Goal: Transaction & Acquisition: Download file/media

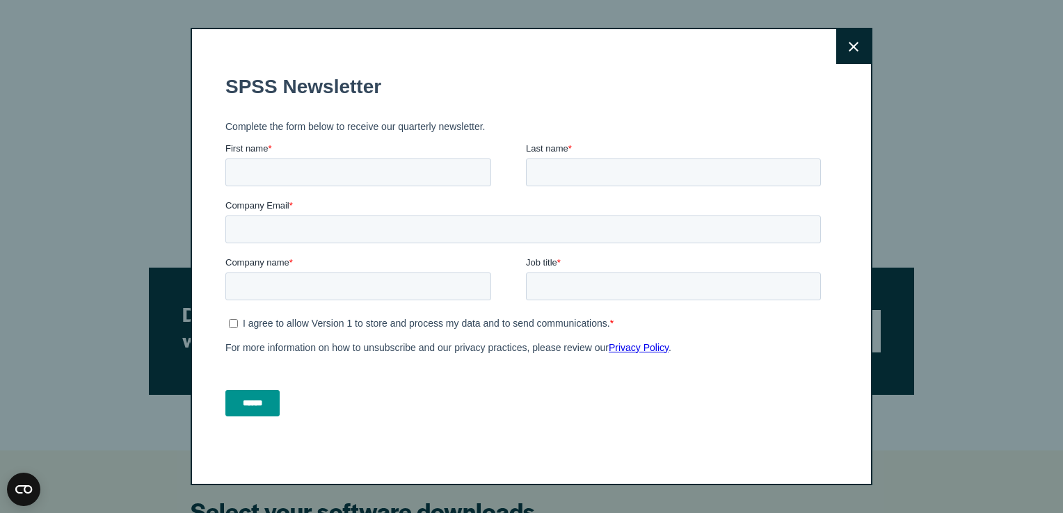
click at [849, 44] on icon at bounding box center [854, 47] width 10 height 10
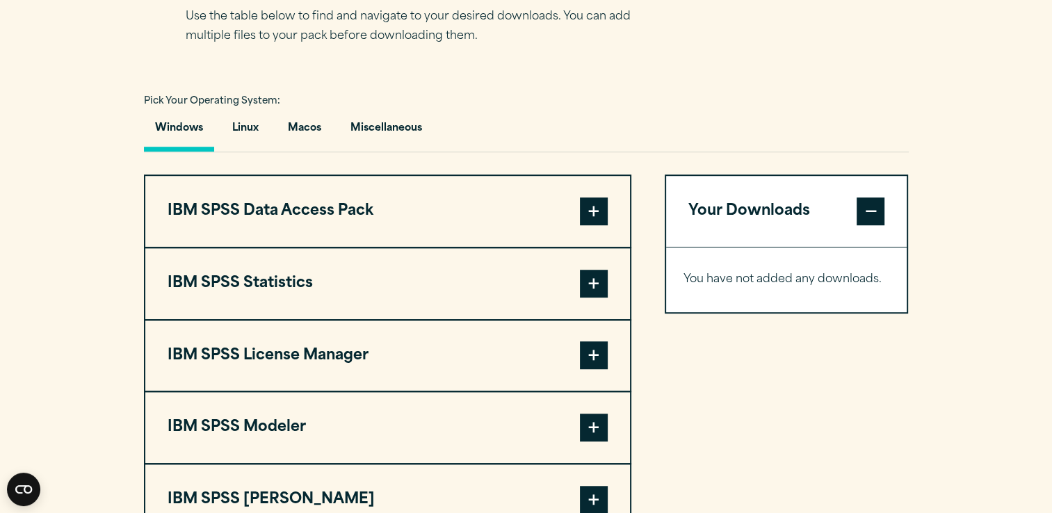
scroll to position [949, 0]
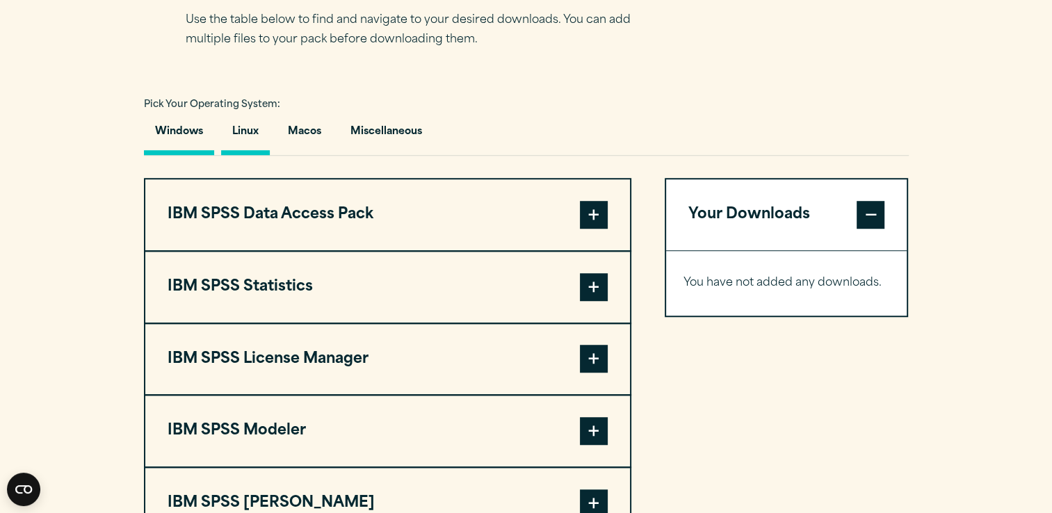
click at [254, 130] on button "Linux" at bounding box center [245, 135] width 49 height 40
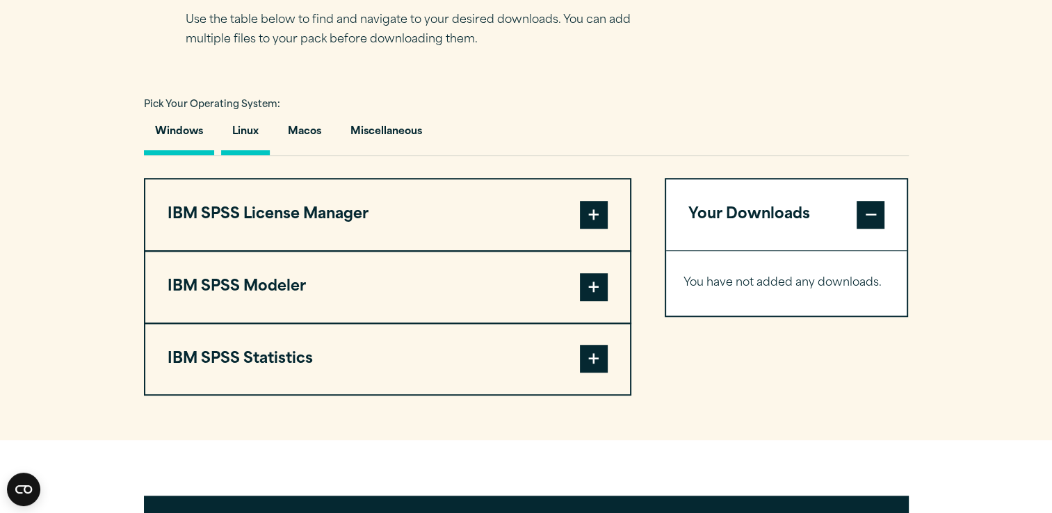
click at [184, 129] on button "Windows" at bounding box center [179, 135] width 70 height 40
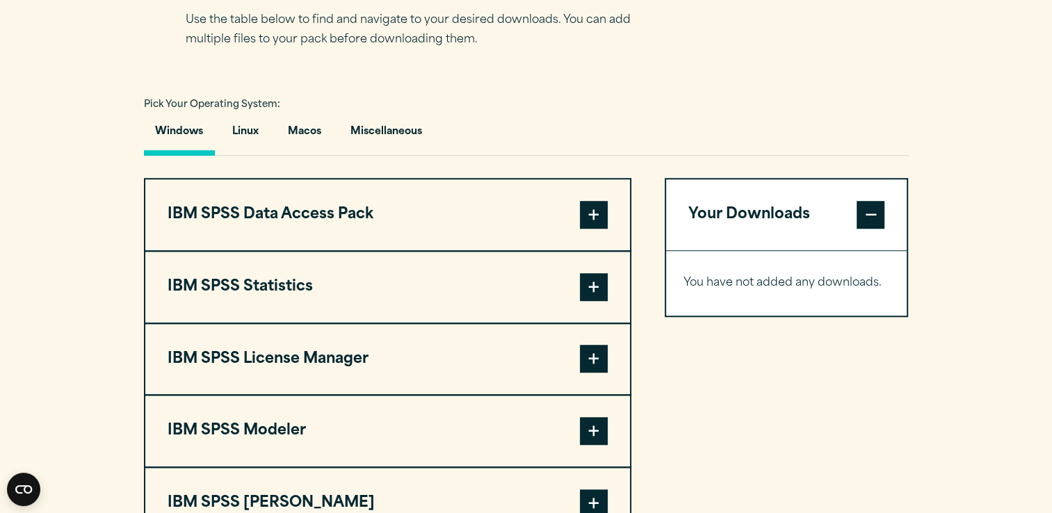
click at [595, 288] on span at bounding box center [594, 287] width 28 height 28
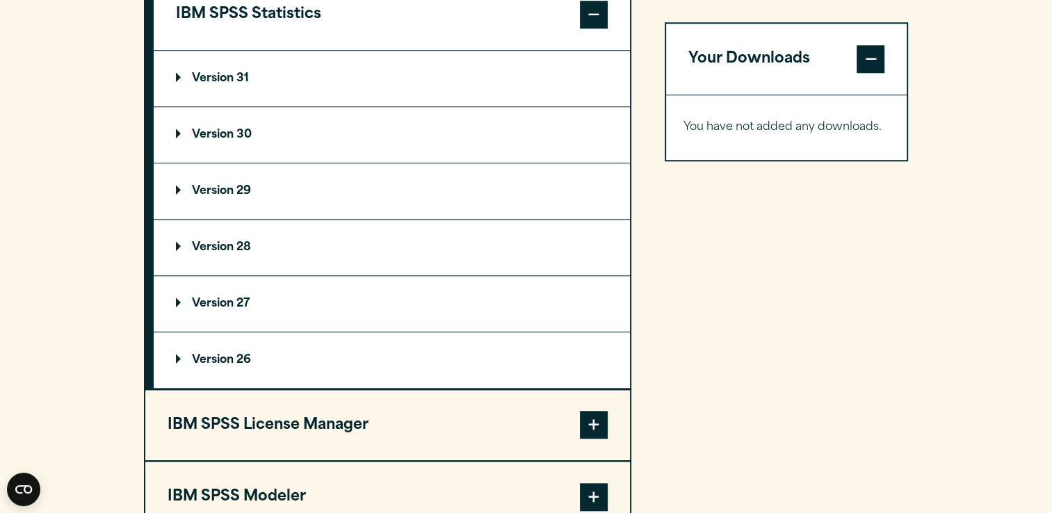
scroll to position [1227, 0]
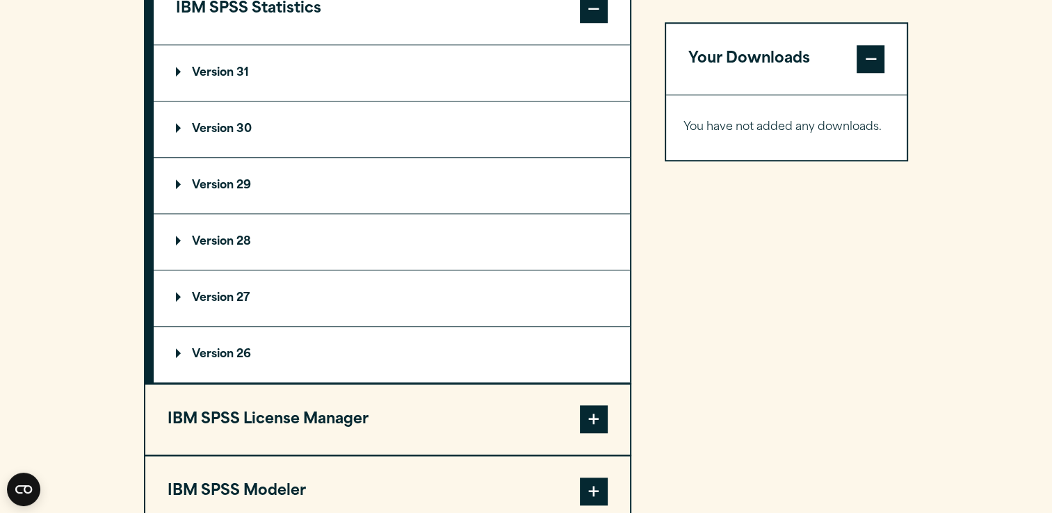
click at [182, 124] on p "Version 30" at bounding box center [214, 129] width 76 height 11
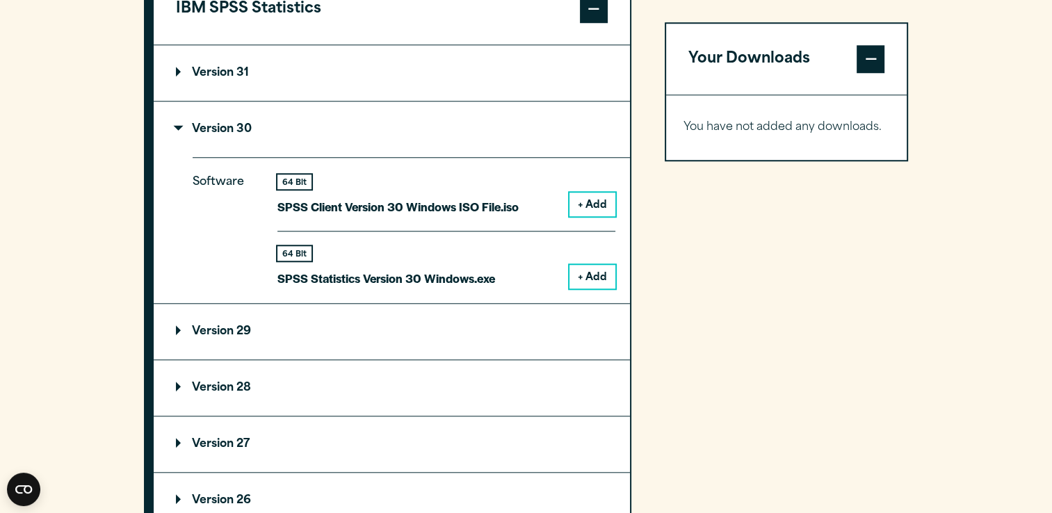
click at [586, 273] on button "+ Add" at bounding box center [593, 277] width 46 height 24
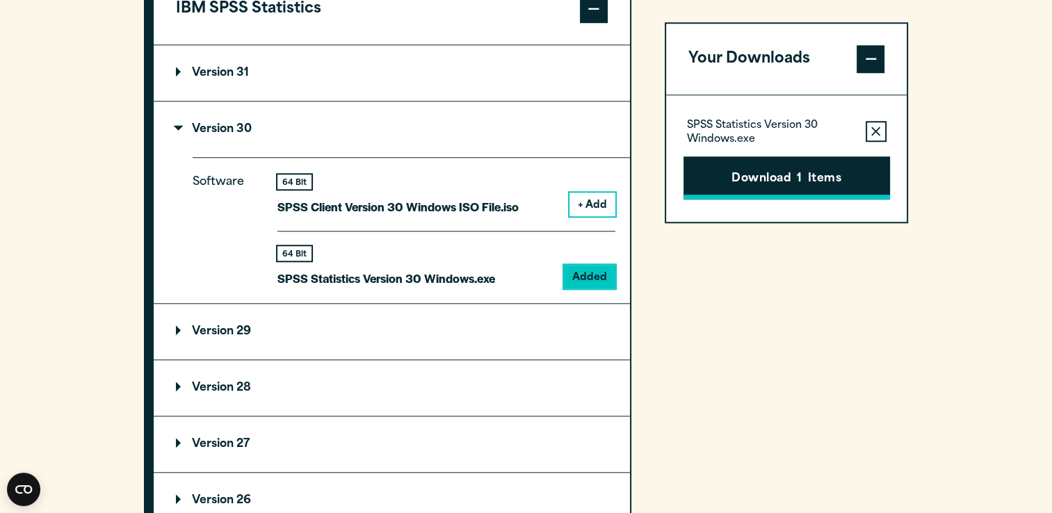
click at [767, 179] on button "Download 1 Items" at bounding box center [787, 177] width 207 height 43
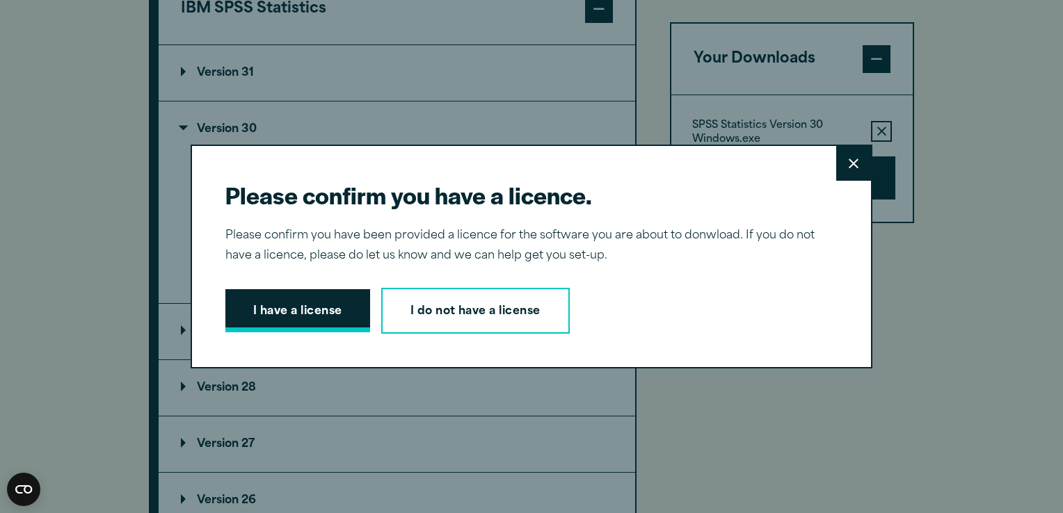
click at [295, 307] on button "I have a license" at bounding box center [297, 310] width 145 height 43
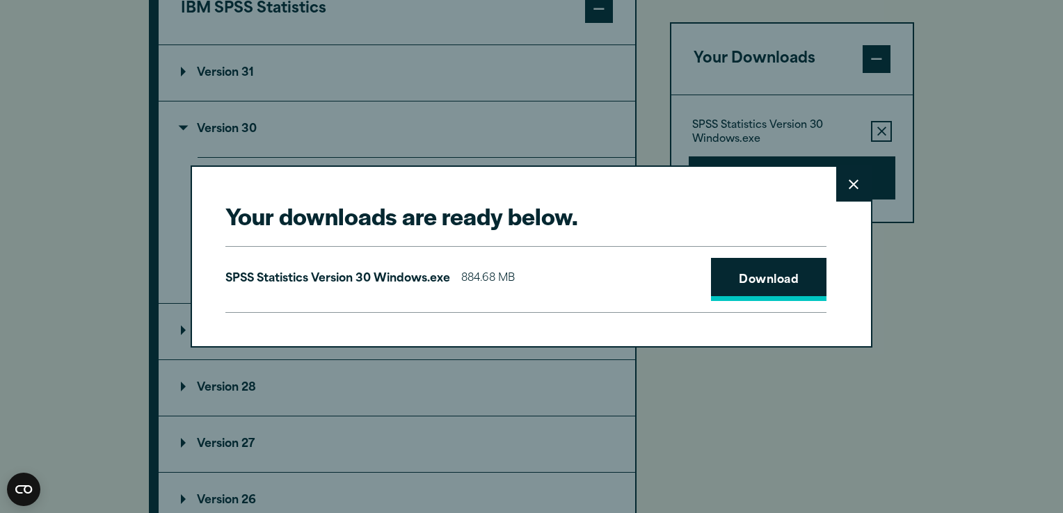
click at [756, 277] on link "Download" at bounding box center [768, 279] width 115 height 43
drag, startPoint x: 467, startPoint y: 180, endPoint x: 456, endPoint y: 175, distance: 13.1
click at [456, 175] on div "Your downloads are ready below. Close SPSS Statistics Version 30 Windows.exe 88…" at bounding box center [532, 257] width 682 height 182
click at [849, 182] on icon at bounding box center [854, 184] width 10 height 10
